Goal: Information Seeking & Learning: Find specific fact

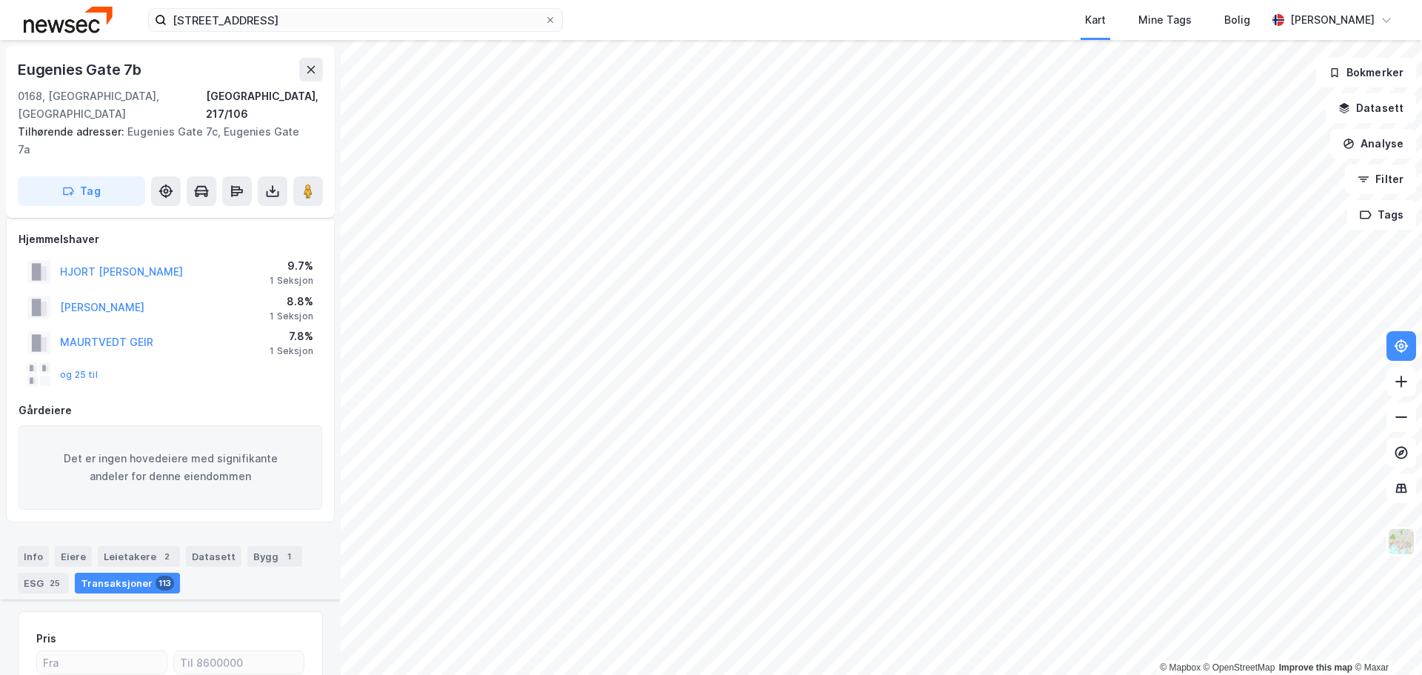
scroll to position [2770, 0]
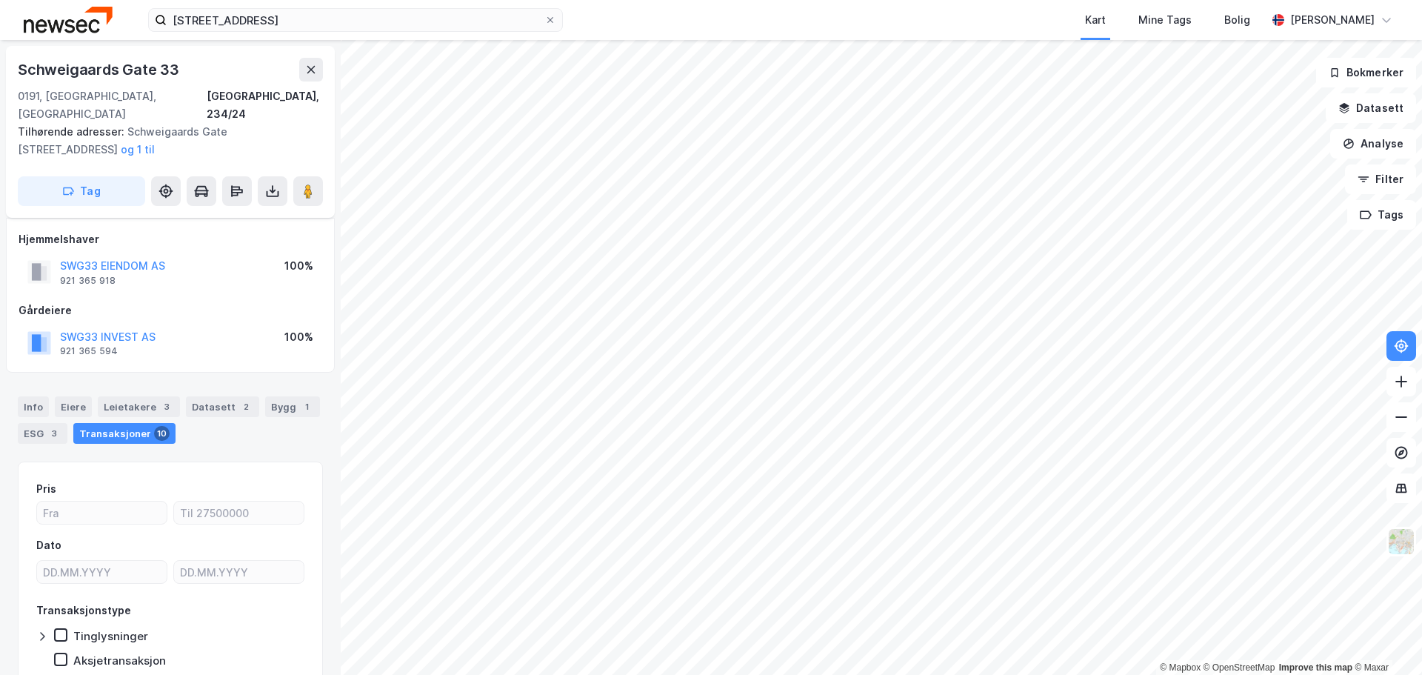
scroll to position [47, 0]
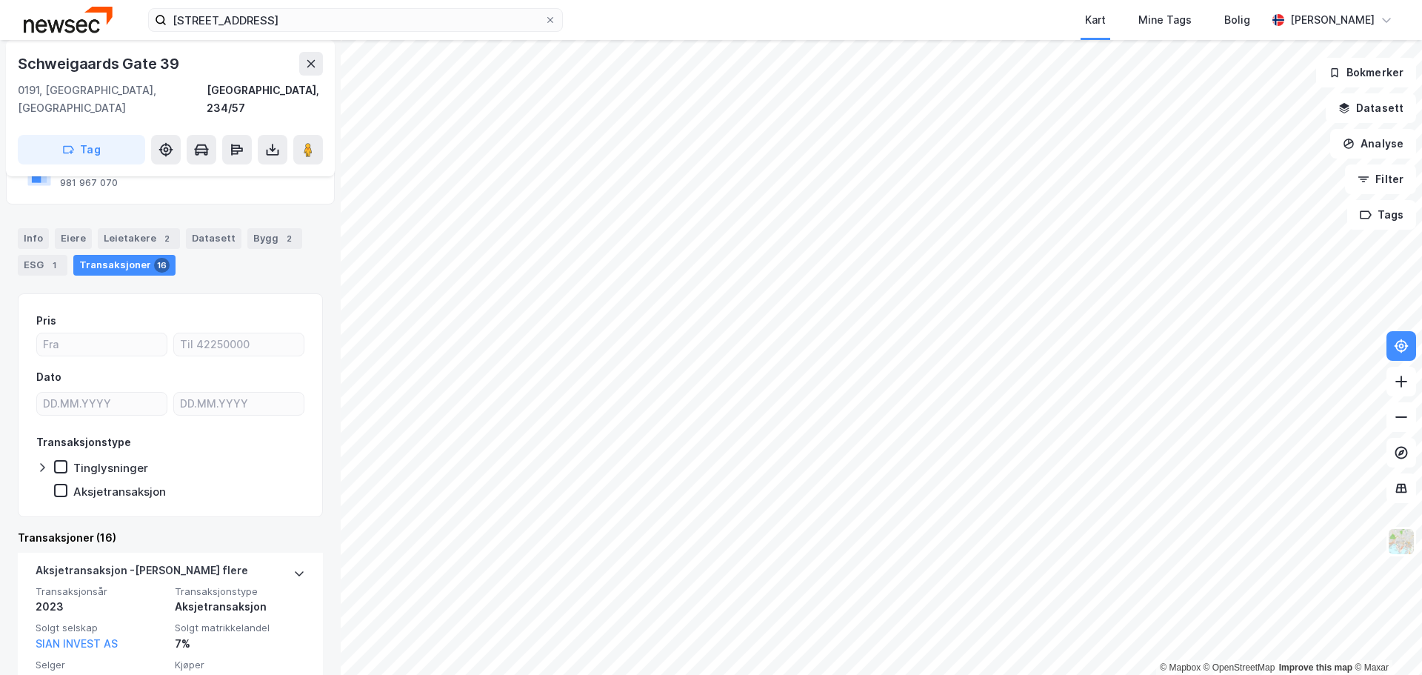
scroll to position [11, 0]
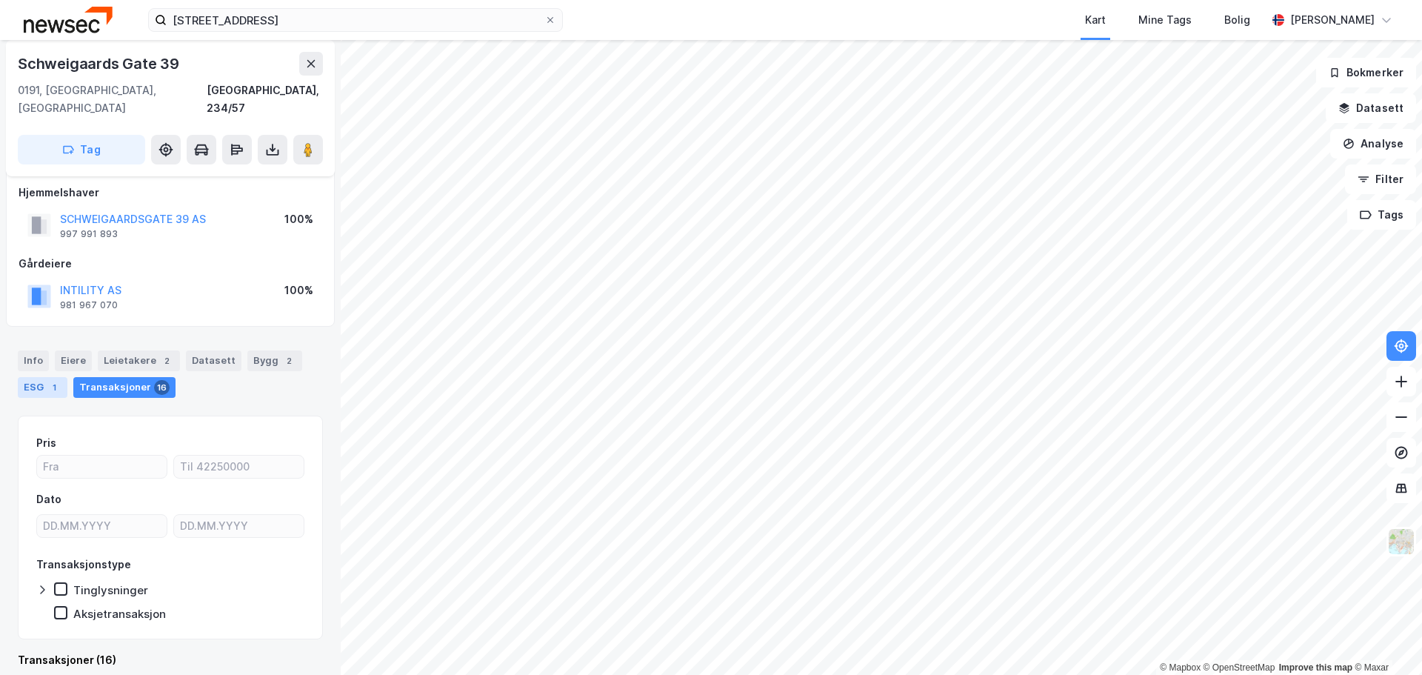
click at [28, 377] on div "ESG 1" at bounding box center [43, 387] width 50 height 21
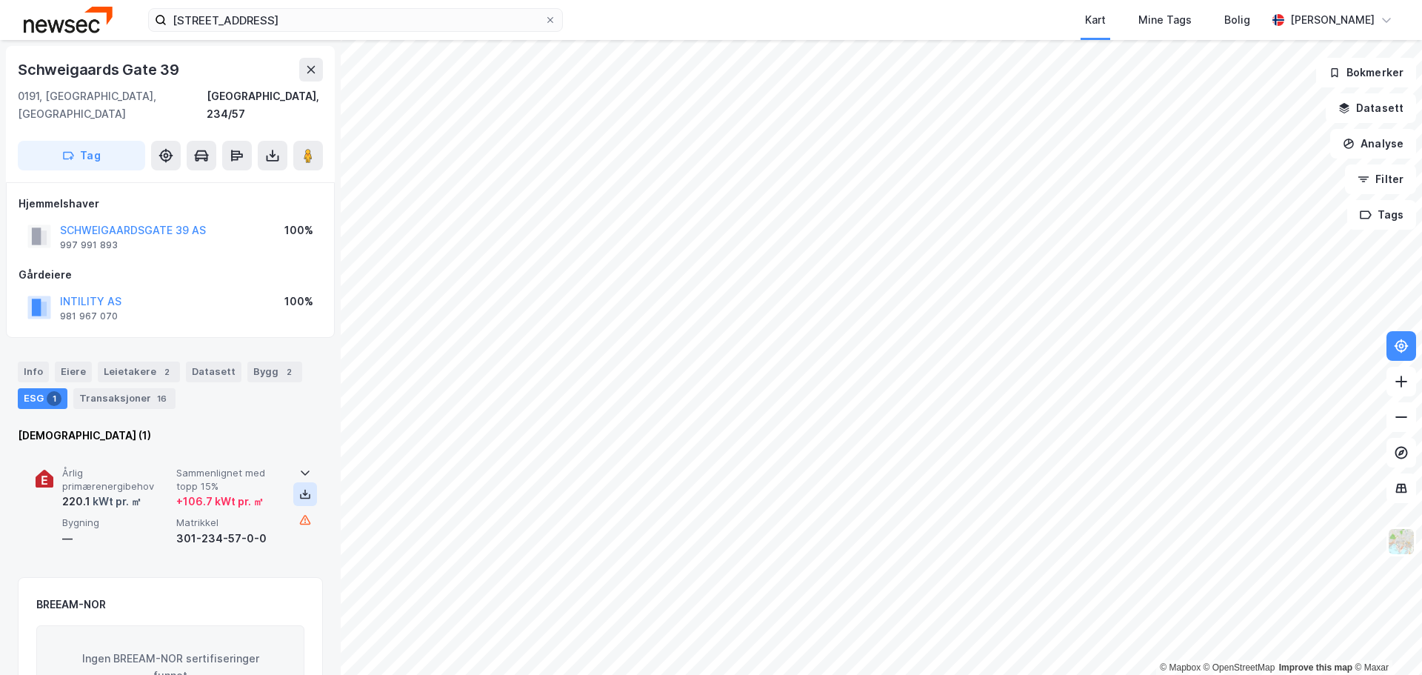
click at [302, 488] on icon at bounding box center [305, 494] width 12 height 12
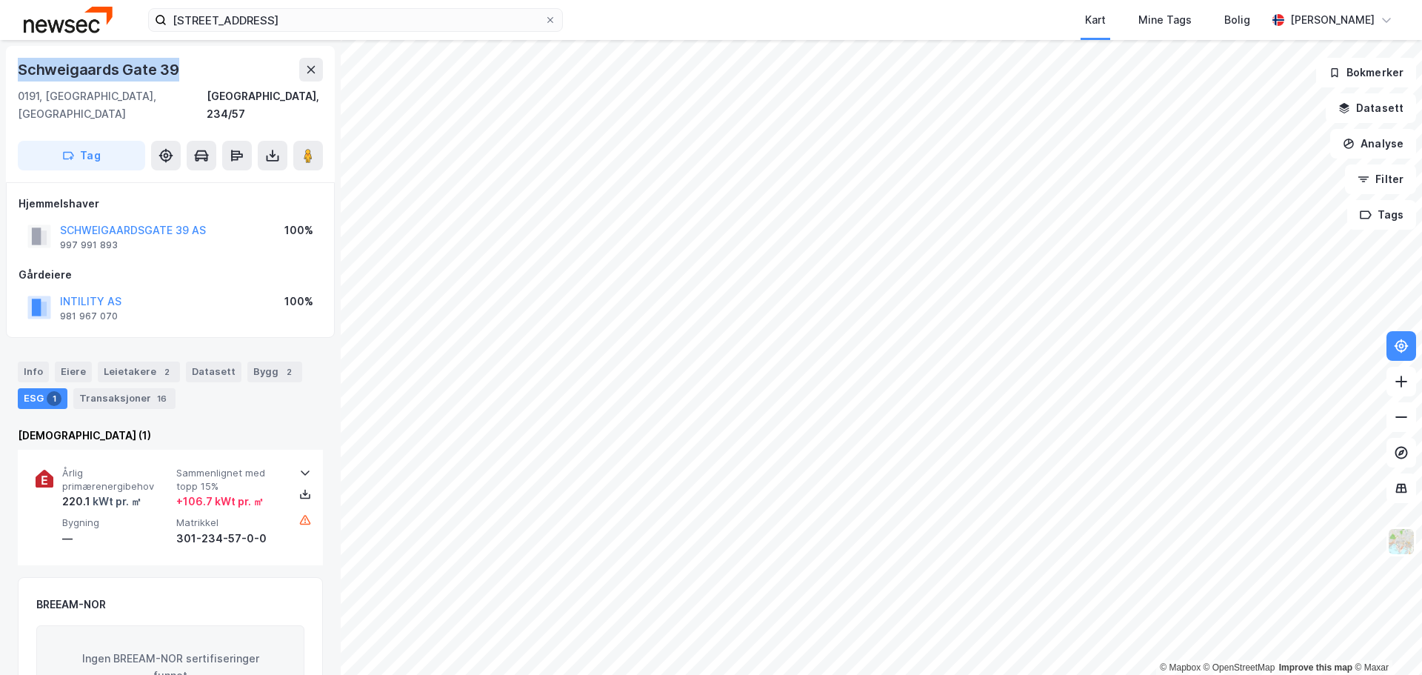
drag, startPoint x: 174, startPoint y: 69, endPoint x: 0, endPoint y: 66, distance: 174.0
click at [0, 66] on div "Schweigaards Gate 39 [GEOGRAPHIC_DATA], 234/57 Tag Hjemmelshaver SCHWEIGAARDSGA…" at bounding box center [170, 357] width 341 height 635
copy div "Schweigaards Gate 39"
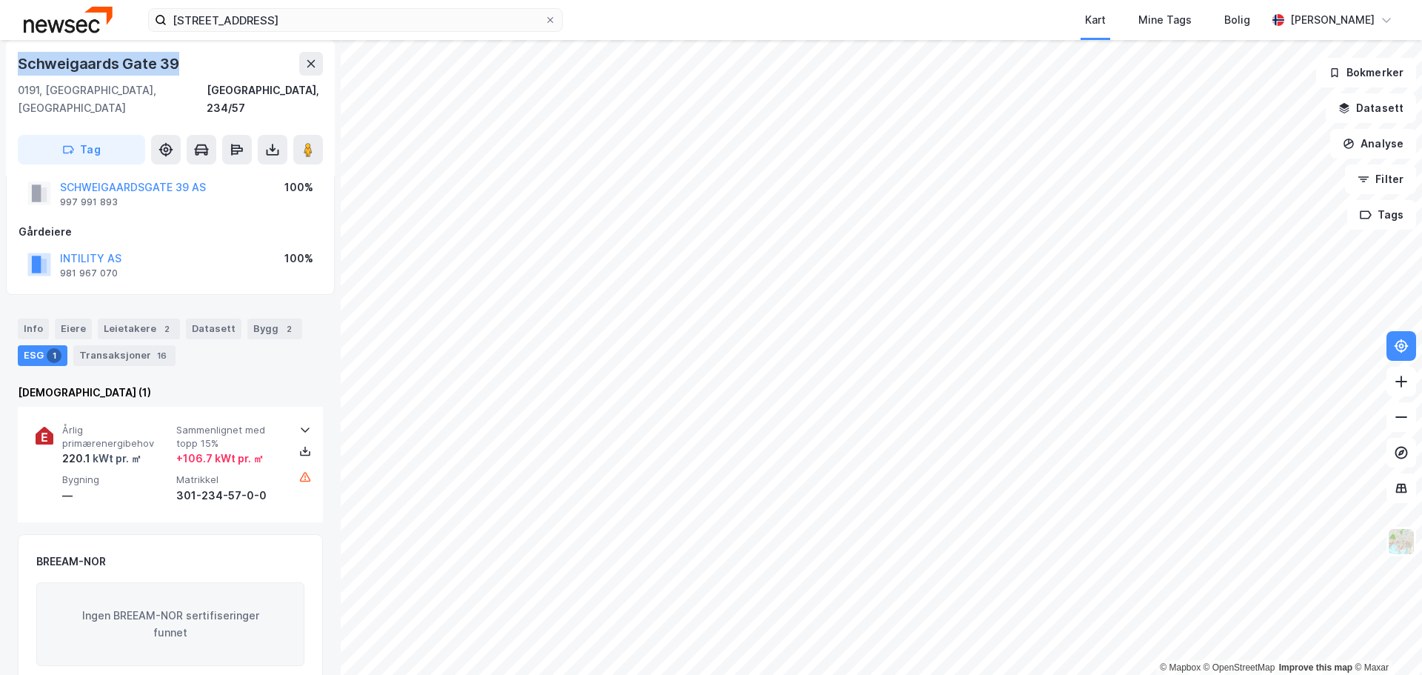
scroll to position [74, 0]
